Goal: Task Accomplishment & Management: Manage account settings

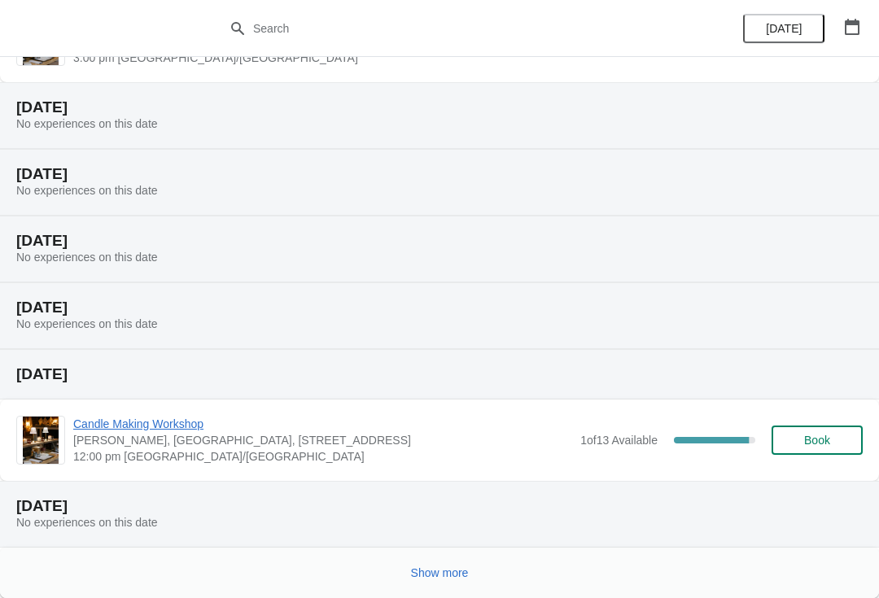
scroll to position [299, 0]
click at [421, 584] on button "Show more" at bounding box center [439, 572] width 71 height 29
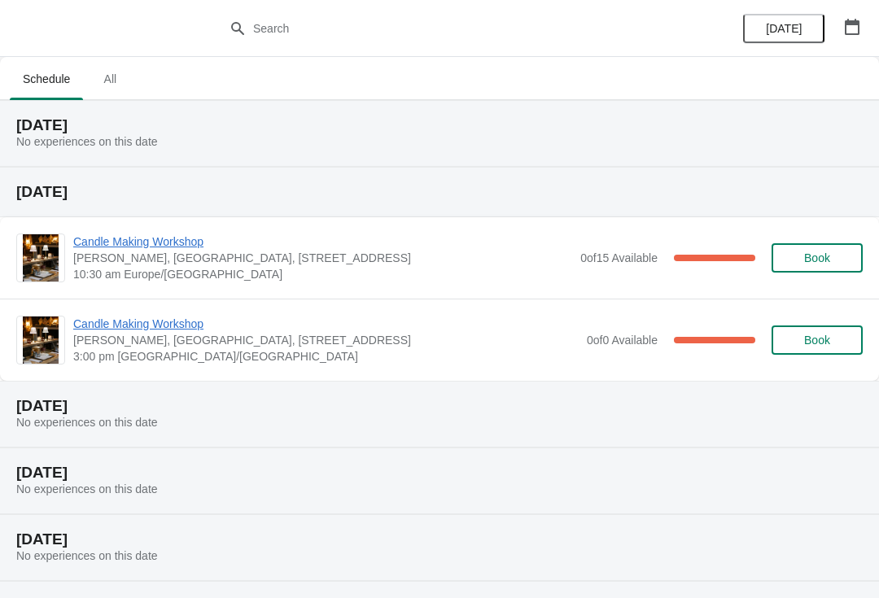
scroll to position [0, 0]
click at [116, 94] on button "All" at bounding box center [109, 79] width 47 height 42
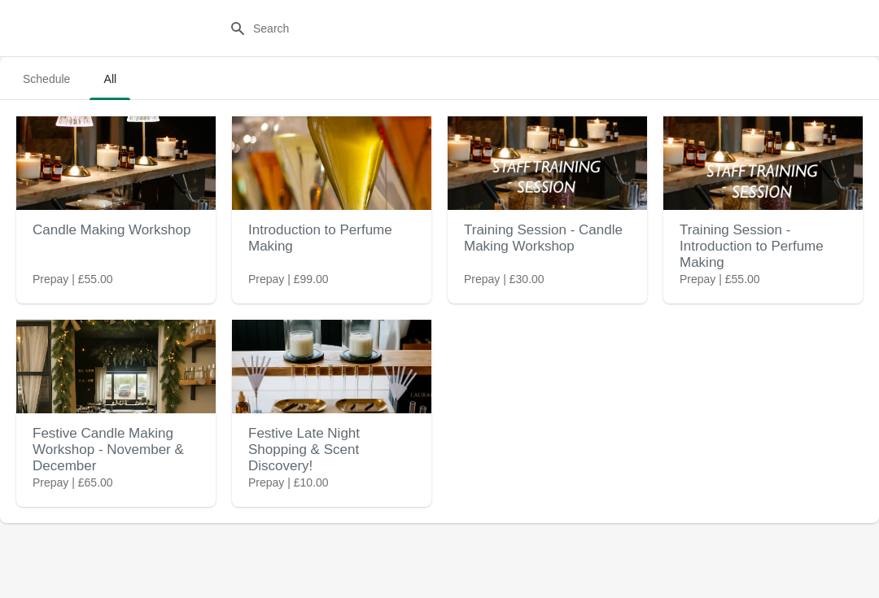
click at [106, 458] on h2 "Festive Candle Making Workshop - November & December" at bounding box center [116, 449] width 167 height 65
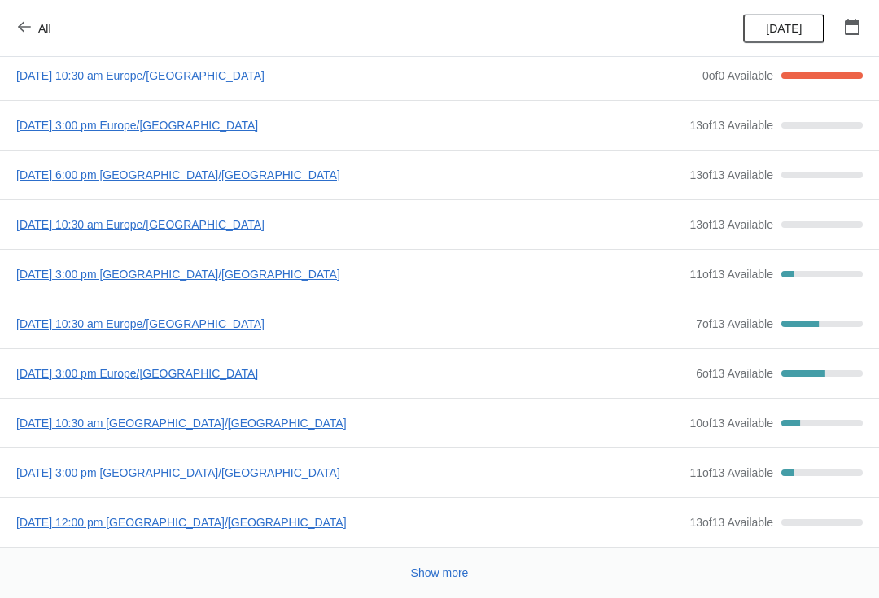
scroll to position [88, 0]
click at [270, 428] on span "[DATE] 10:30 am [GEOGRAPHIC_DATA]/[GEOGRAPHIC_DATA]" at bounding box center [348, 423] width 665 height 16
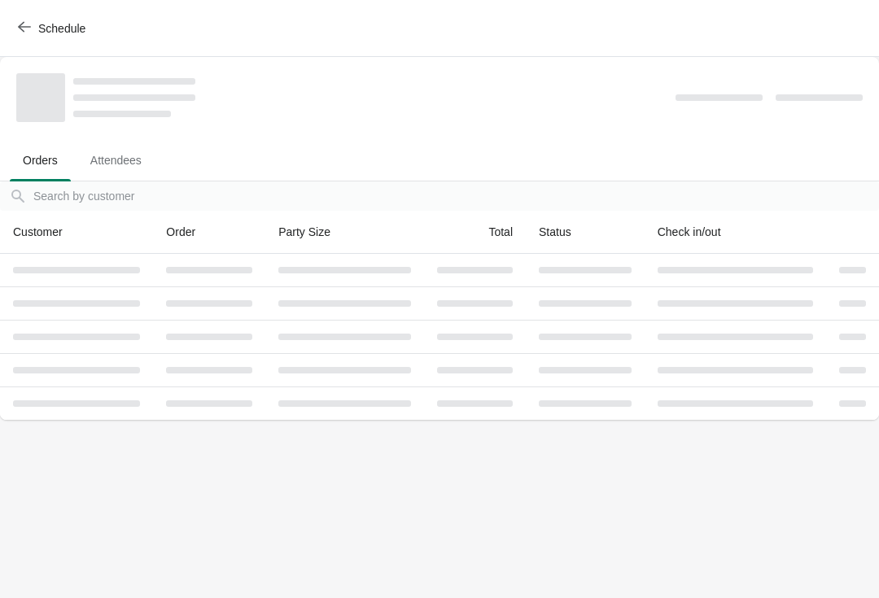
scroll to position [0, 0]
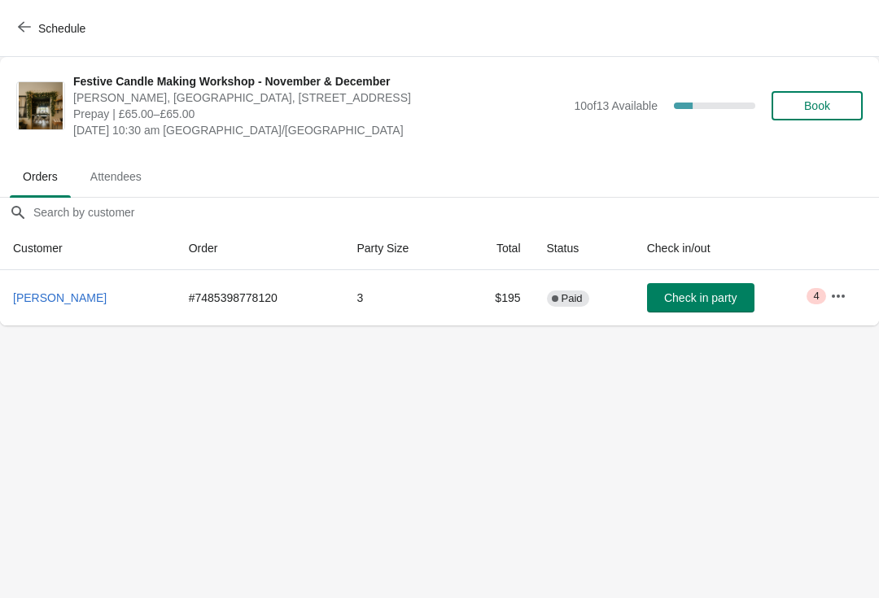
click at [124, 171] on span "Attendees" at bounding box center [115, 176] width 77 height 29
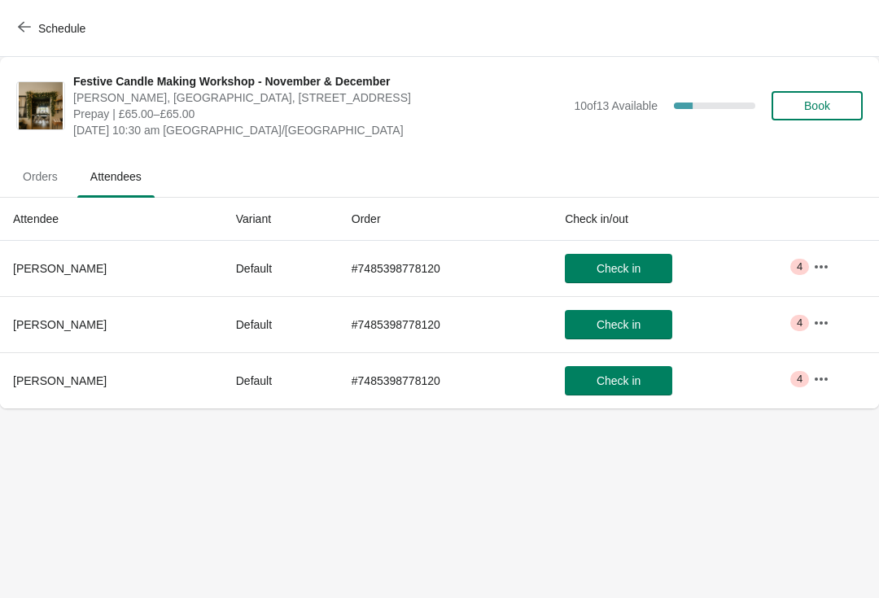
click at [825, 272] on icon "button" at bounding box center [821, 267] width 16 height 16
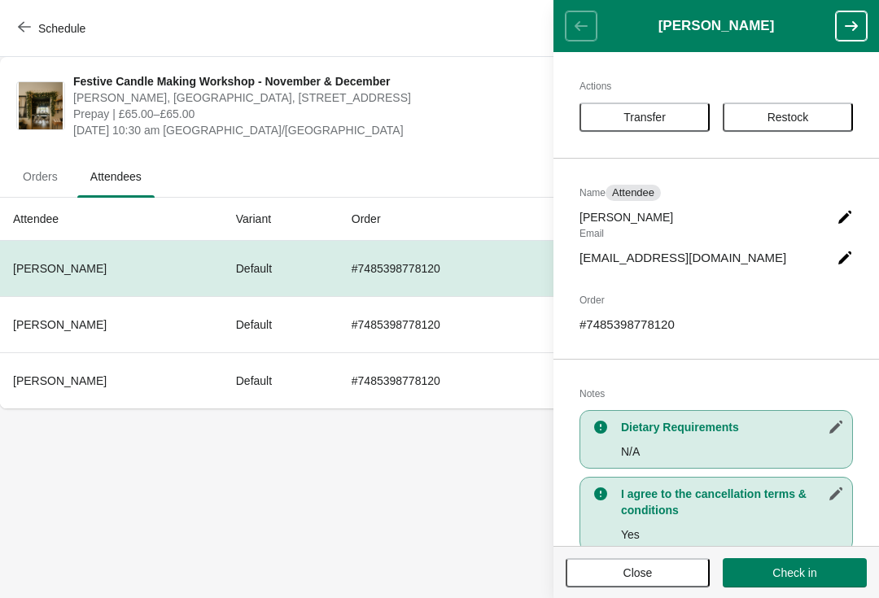
click at [828, 120] on span "Restock" at bounding box center [787, 117] width 101 height 13
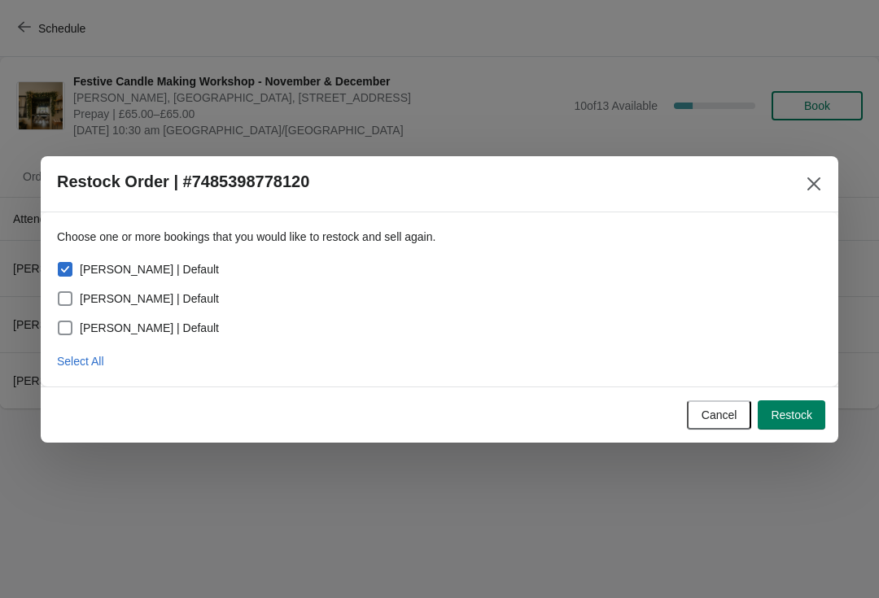
click at [812, 178] on icon "Close" at bounding box center [814, 184] width 16 height 16
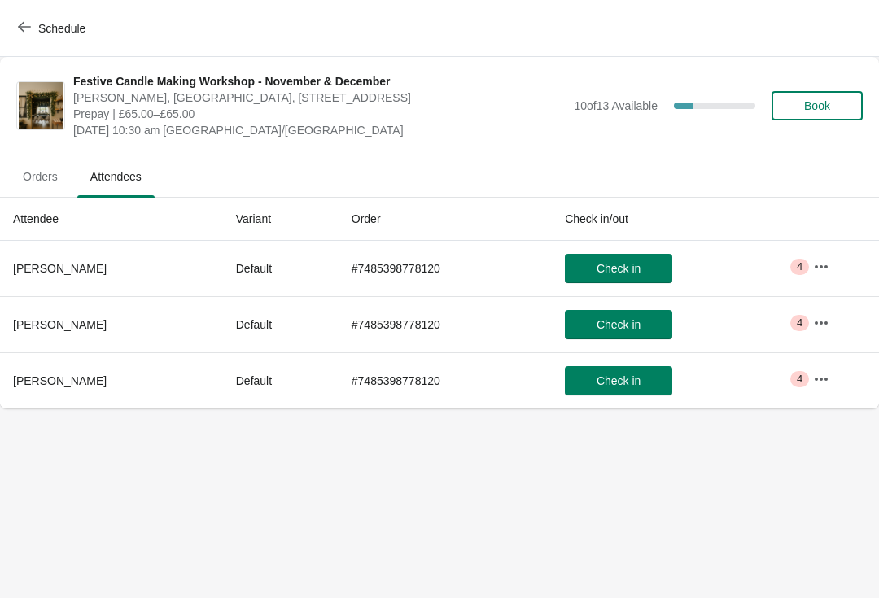
click at [50, 173] on span "Orders" at bounding box center [40, 176] width 61 height 29
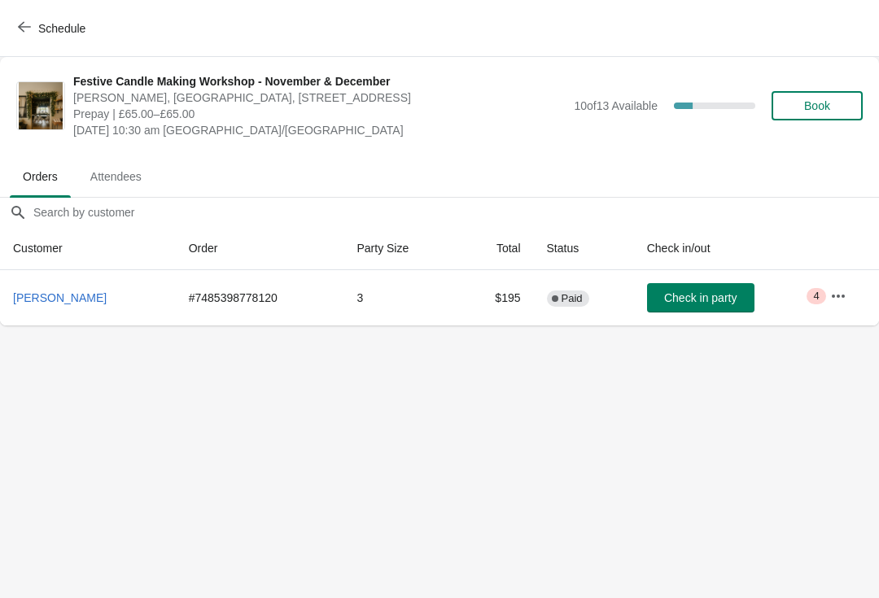
click at [124, 188] on span "Attendees" at bounding box center [115, 176] width 77 height 29
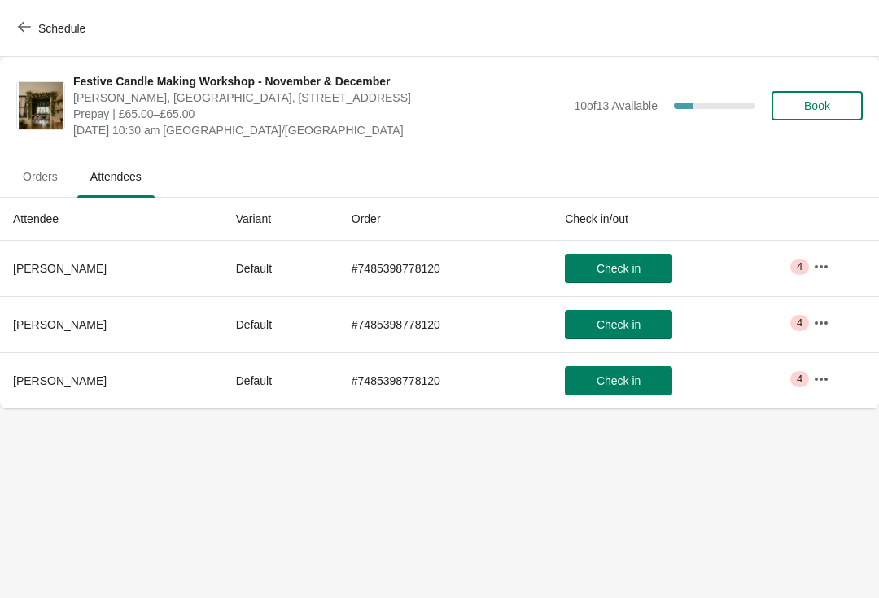
click at [819, 273] on icon "button" at bounding box center [821, 267] width 16 height 16
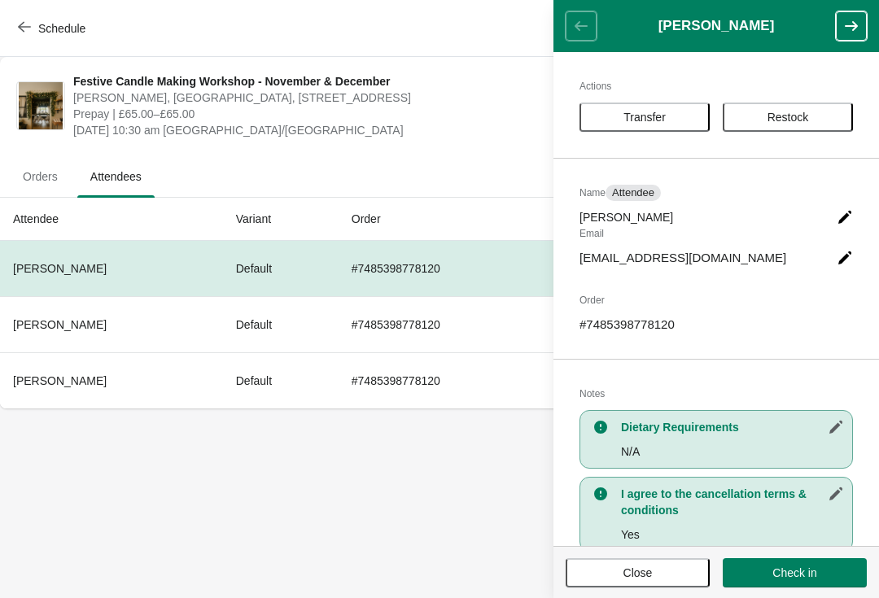
click at [820, 120] on span "Restock" at bounding box center [787, 117] width 101 height 13
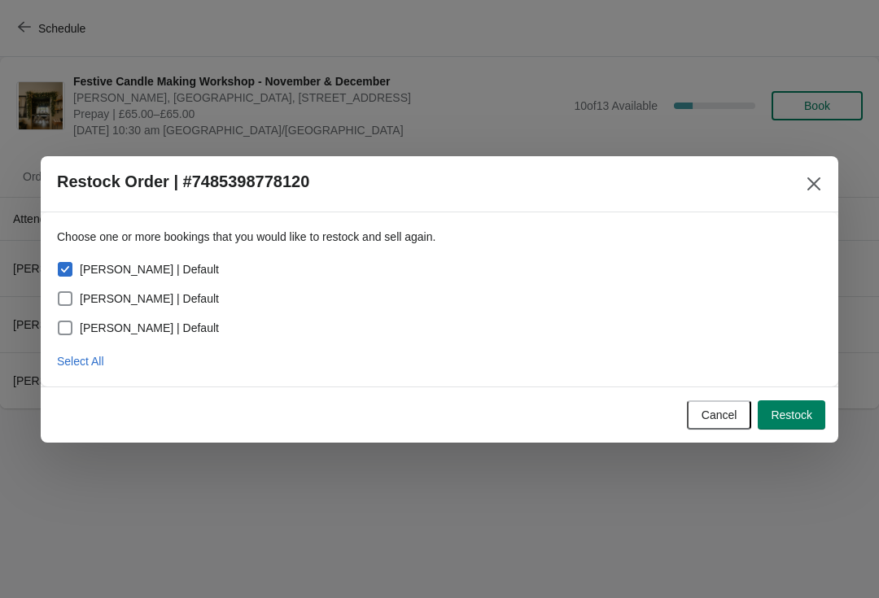
click at [814, 412] on button "Restock" at bounding box center [792, 414] width 68 height 29
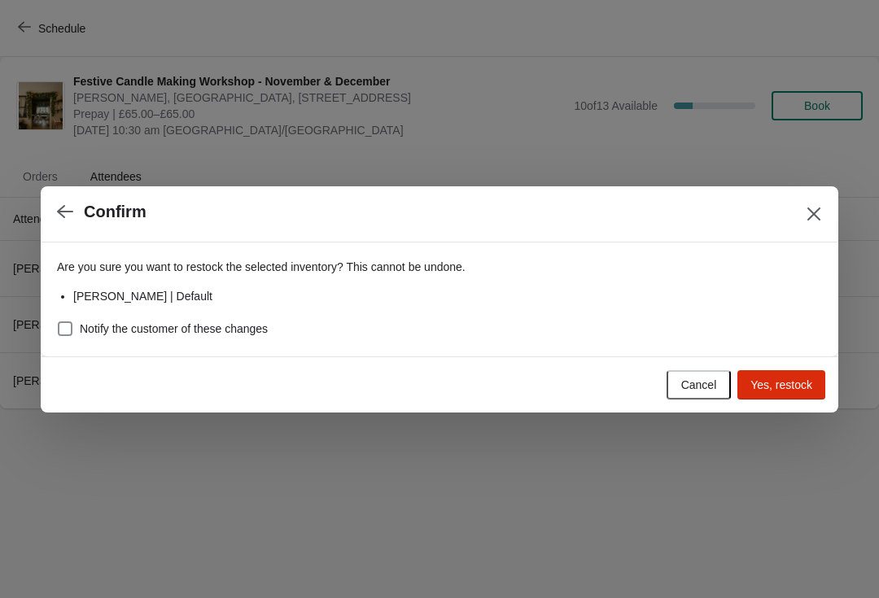
click at [819, 212] on icon "Close" at bounding box center [814, 214] width 16 height 16
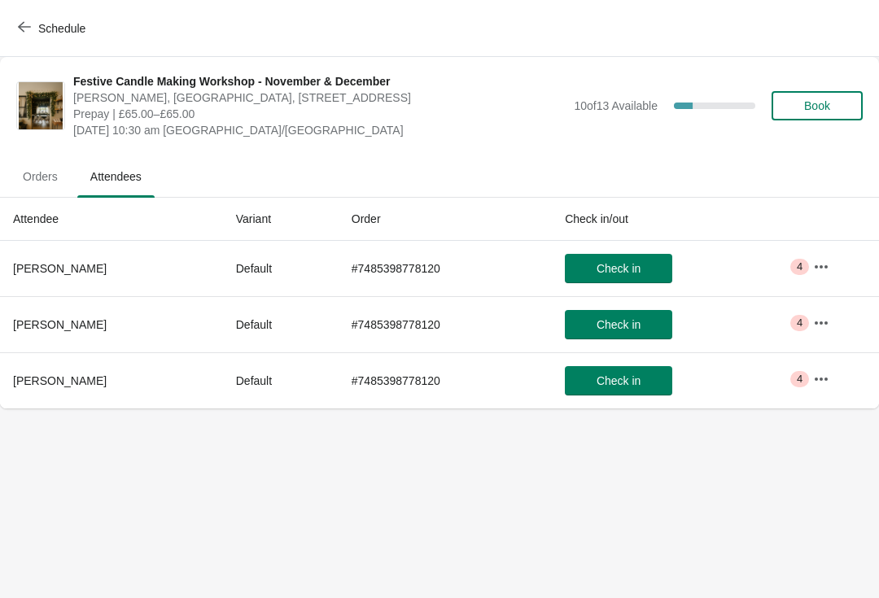
click at [46, 184] on span "Orders" at bounding box center [40, 176] width 61 height 29
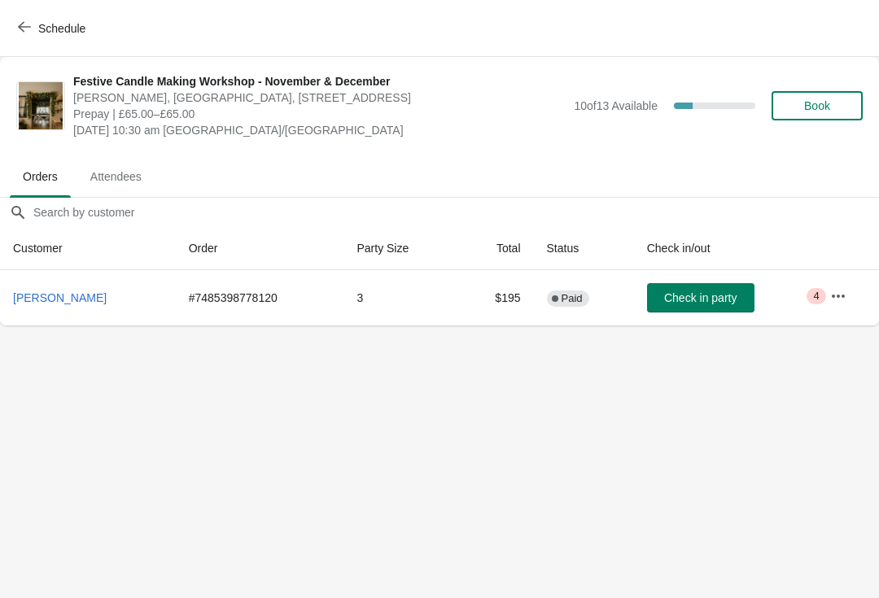
click at [41, 27] on span "Schedule" at bounding box center [61, 28] width 47 height 13
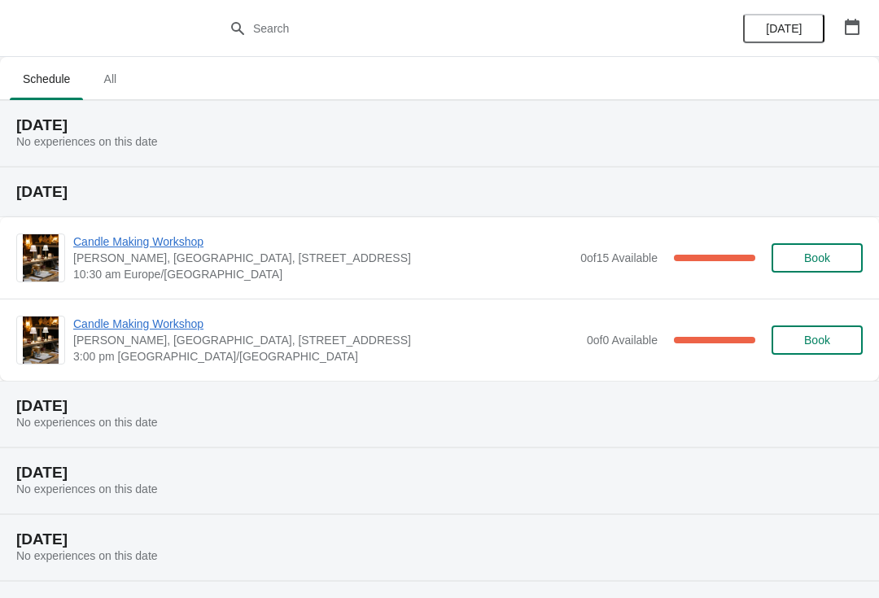
click at [115, 86] on span "All" at bounding box center [110, 78] width 41 height 29
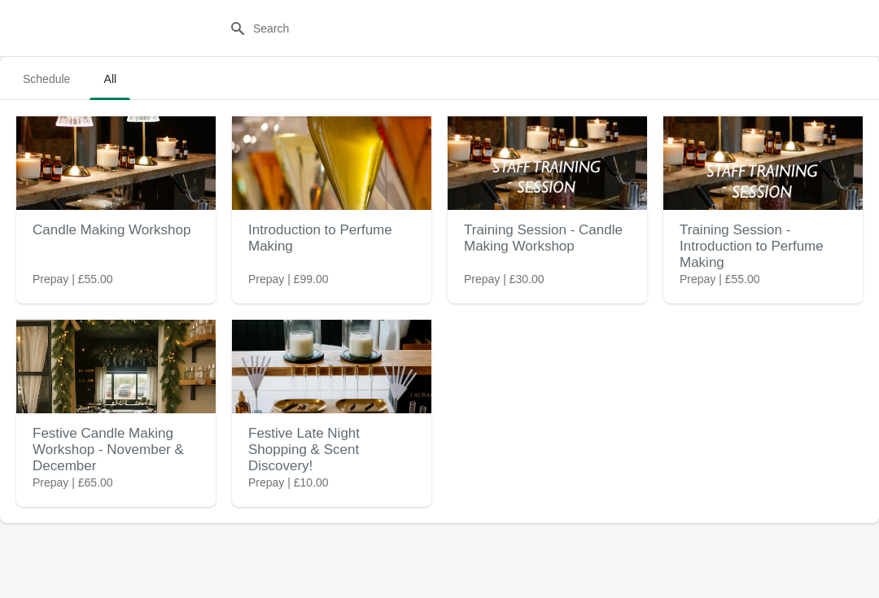
click at [56, 452] on h2 "Festive Candle Making Workshop - November & December" at bounding box center [116, 449] width 167 height 65
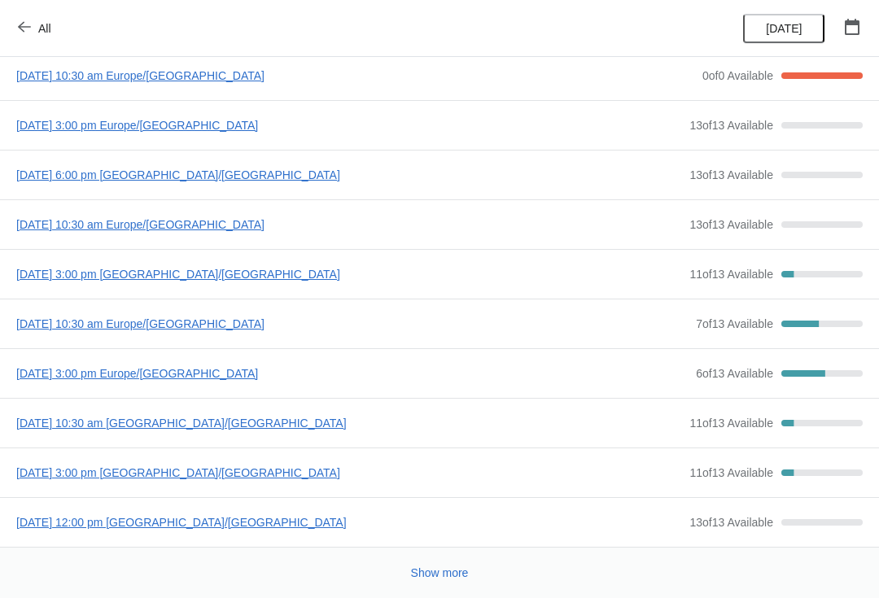
scroll to position [88, 0]
click at [62, 427] on span "[DATE] 10:30 am [GEOGRAPHIC_DATA]/[GEOGRAPHIC_DATA]" at bounding box center [348, 423] width 665 height 16
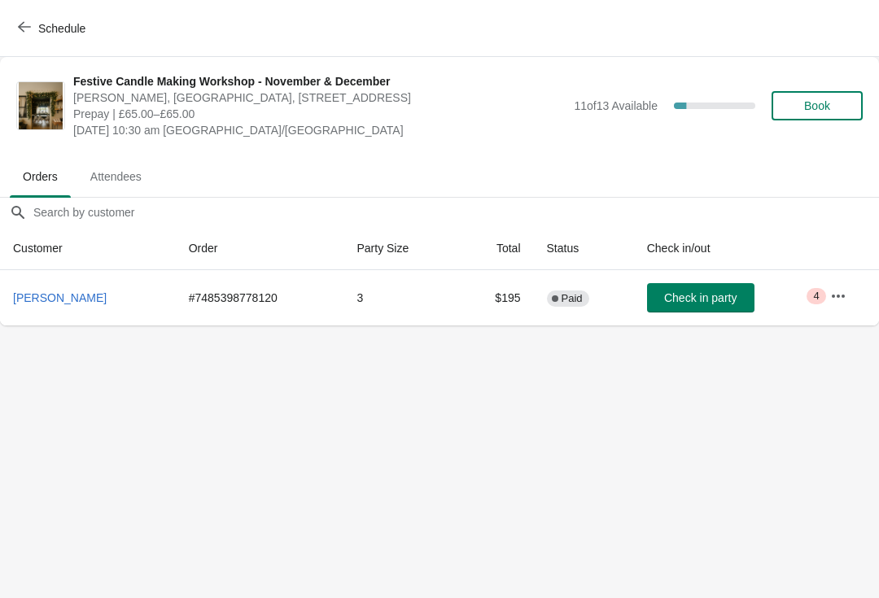
scroll to position [0, 0]
click at [120, 188] on span "Attendees" at bounding box center [115, 176] width 77 height 29
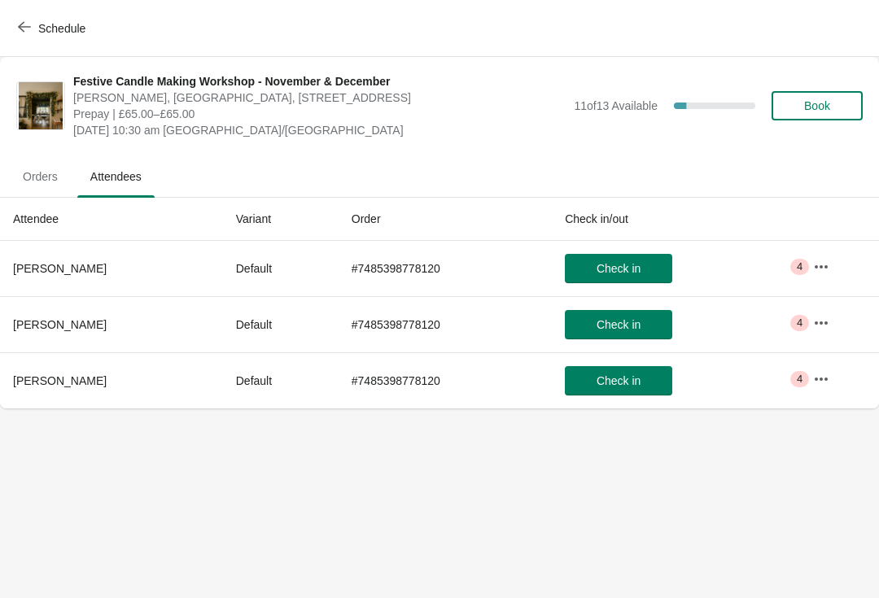
click at [46, 194] on button "Orders" at bounding box center [41, 176] width 68 height 42
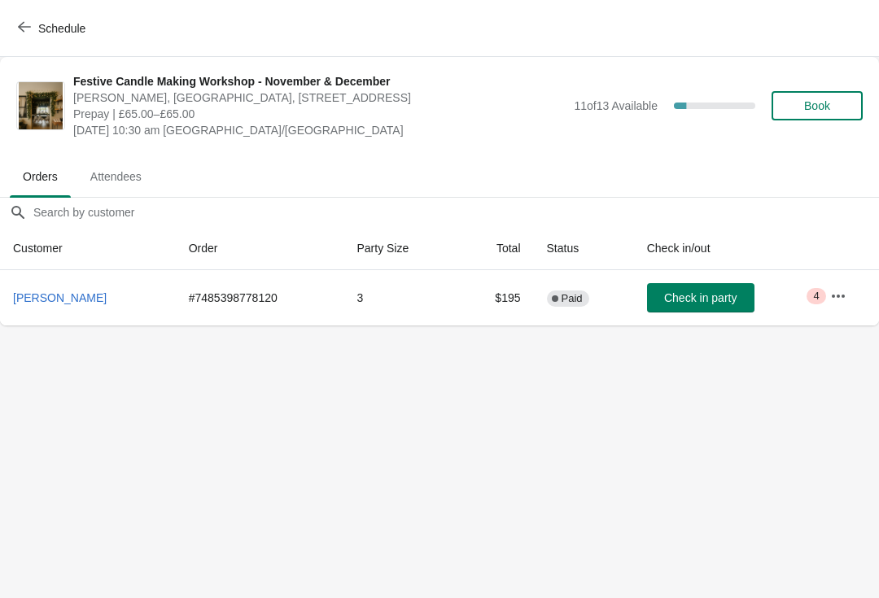
click at [828, 308] on button "button" at bounding box center [838, 296] width 29 height 29
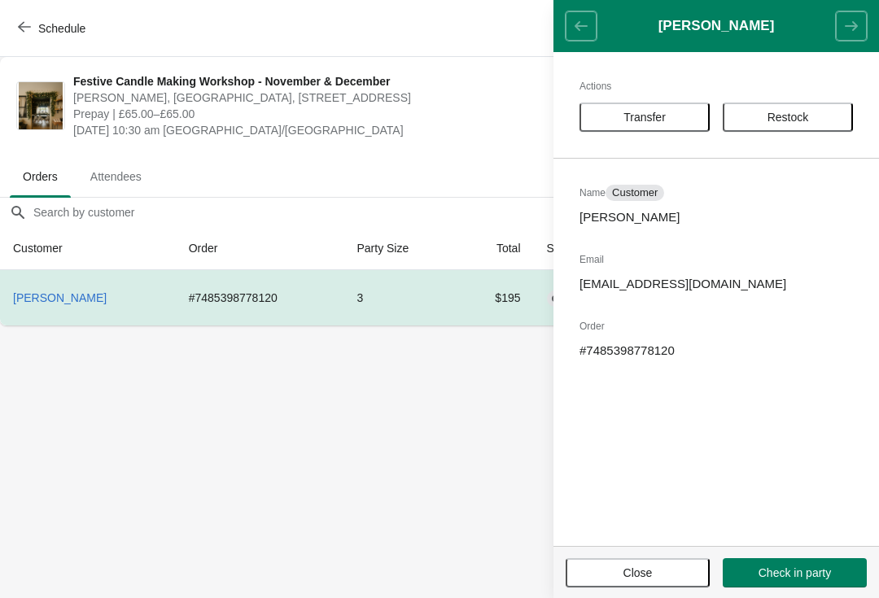
click at [94, 411] on body "Schedule Festive Candle Making Workshop - November & December [PERSON_NAME], [G…" at bounding box center [439, 299] width 879 height 598
click at [670, 566] on span "Close" at bounding box center [637, 572] width 115 height 13
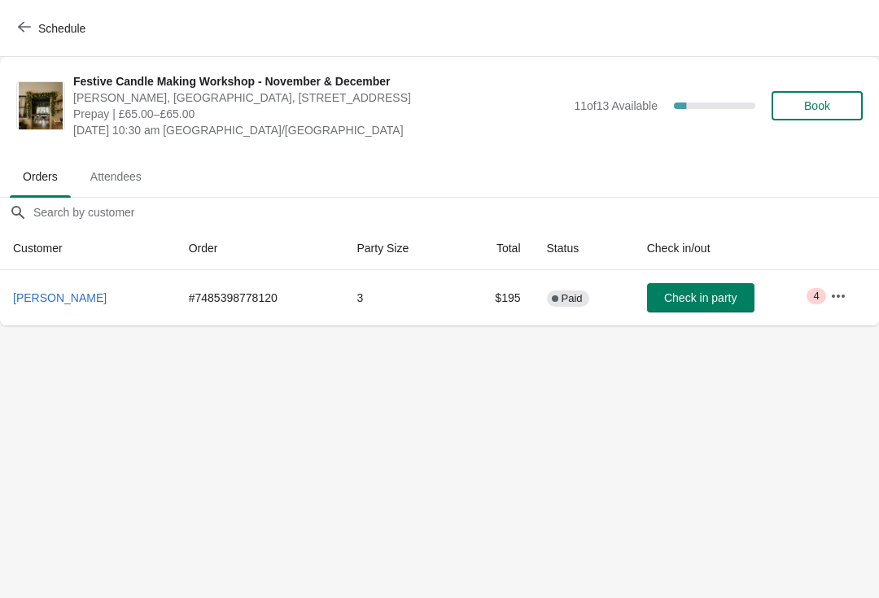
click at [121, 190] on span "Attendees" at bounding box center [115, 176] width 77 height 29
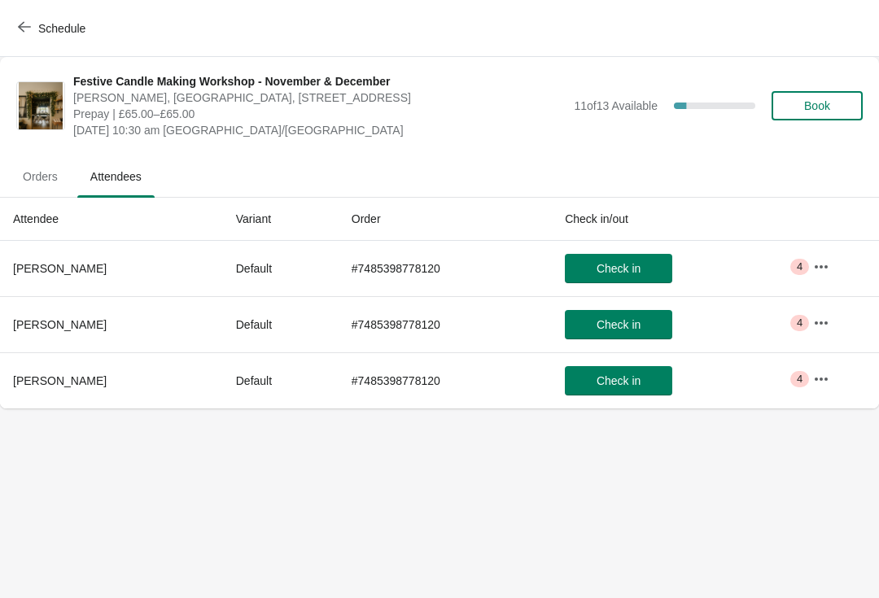
click at [822, 270] on icon "button" at bounding box center [821, 267] width 16 height 16
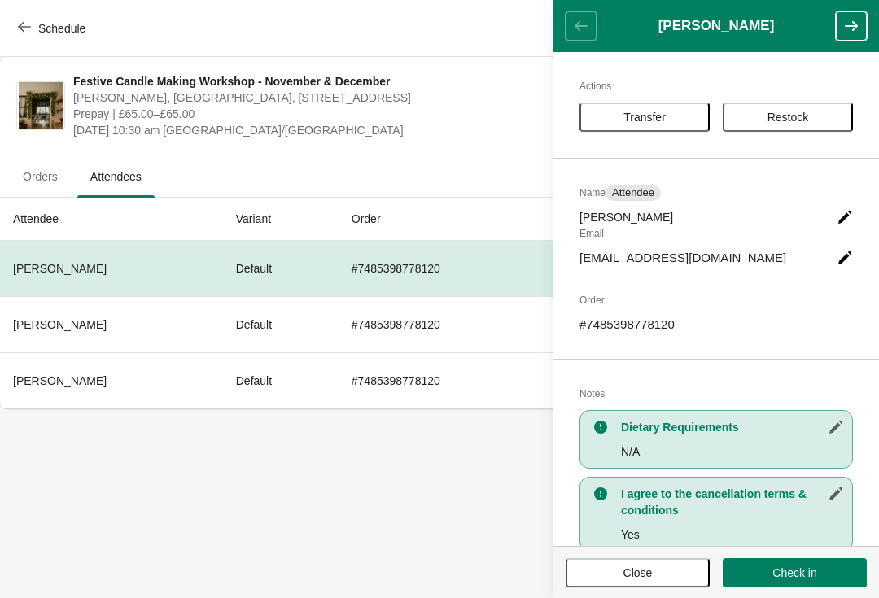
click at [847, 32] on icon "button" at bounding box center [851, 26] width 16 height 16
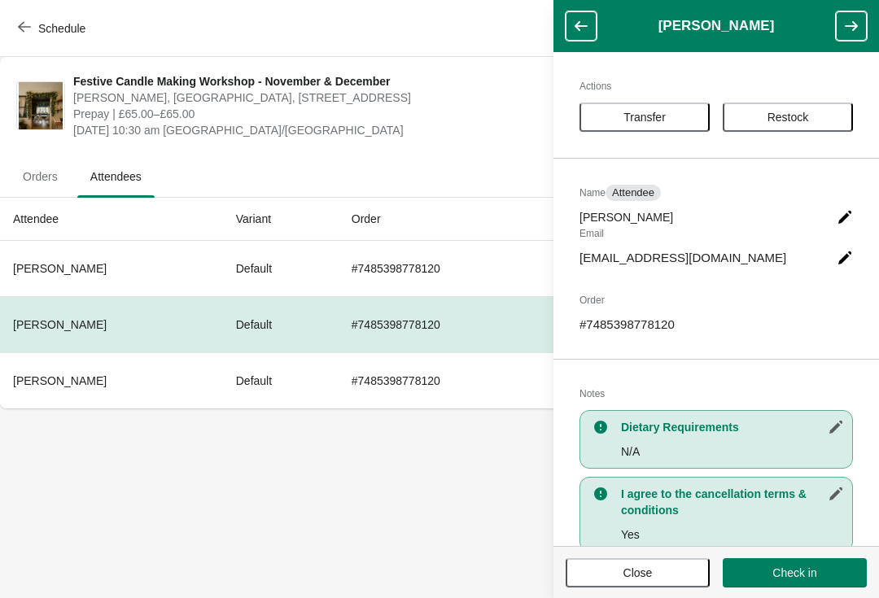
click at [852, 28] on icon "button" at bounding box center [851, 26] width 16 height 16
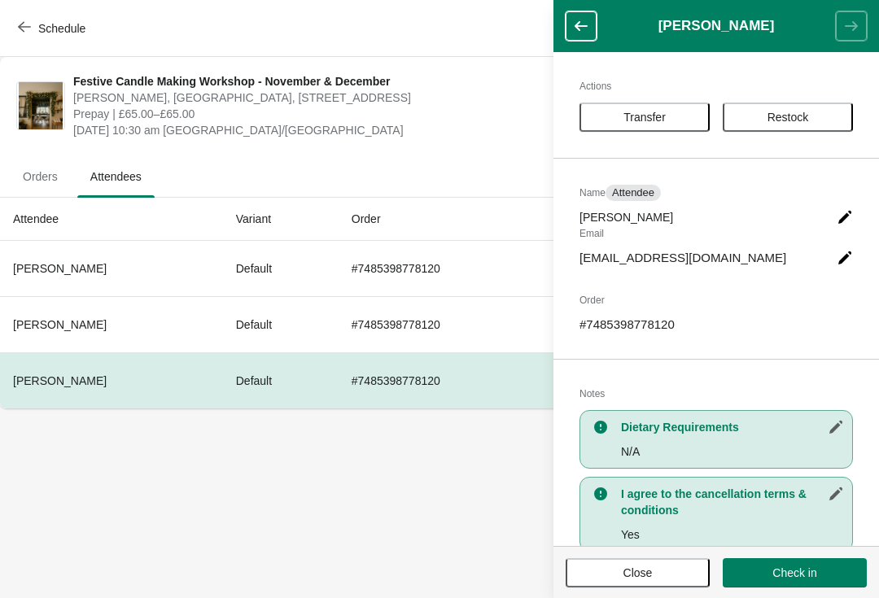
click at [660, 584] on button "Close" at bounding box center [638, 572] width 144 height 29
